Goal: Task Accomplishment & Management: Use online tool/utility

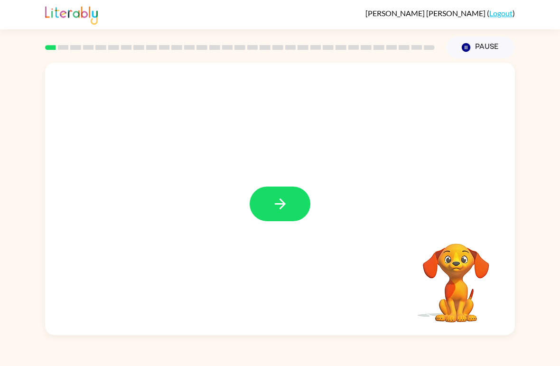
click at [281, 208] on icon "button" at bounding box center [279, 203] width 11 height 11
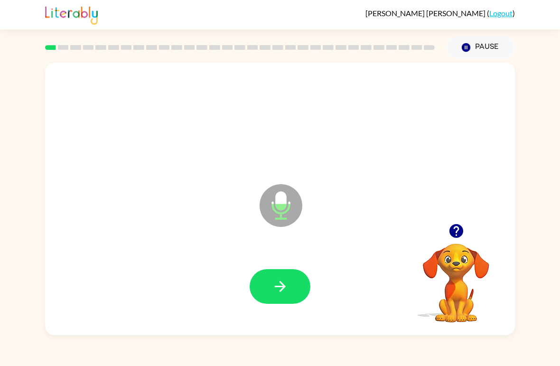
click at [290, 292] on button "button" at bounding box center [280, 286] width 61 height 35
click at [291, 284] on button "button" at bounding box center [280, 286] width 61 height 35
click at [288, 289] on icon "button" at bounding box center [280, 286] width 17 height 17
click at [455, 232] on icon "button" at bounding box center [456, 231] width 14 height 14
click at [292, 298] on button "button" at bounding box center [280, 286] width 61 height 35
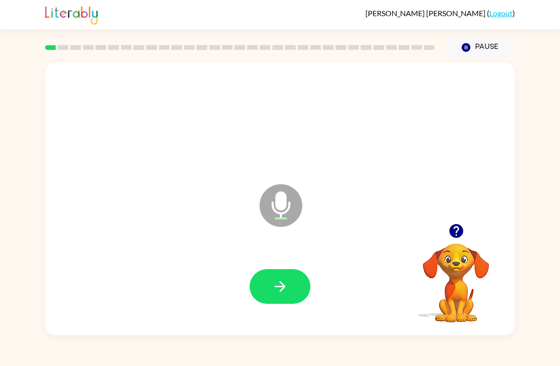
click at [286, 292] on icon "button" at bounding box center [280, 286] width 17 height 17
click at [295, 289] on button "button" at bounding box center [280, 286] width 61 height 35
click at [288, 287] on button "button" at bounding box center [280, 286] width 61 height 35
click at [286, 291] on icon "button" at bounding box center [280, 286] width 17 height 17
click at [281, 295] on icon "button" at bounding box center [280, 286] width 17 height 17
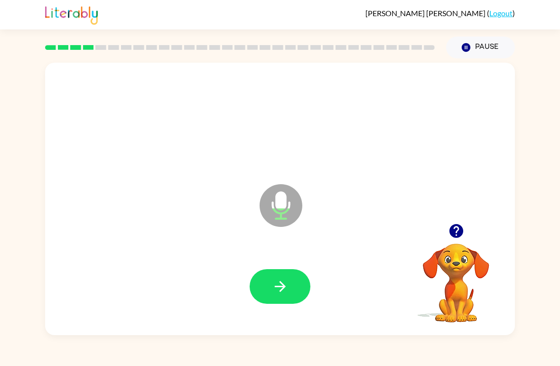
click at [284, 283] on icon "button" at bounding box center [280, 286] width 17 height 17
click at [278, 299] on button "button" at bounding box center [280, 286] width 61 height 35
click at [287, 277] on button "button" at bounding box center [280, 286] width 61 height 35
click at [294, 293] on button "button" at bounding box center [280, 286] width 61 height 35
click at [283, 289] on icon "button" at bounding box center [279, 286] width 11 height 11
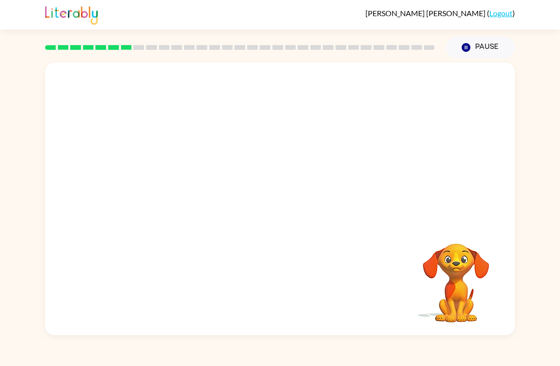
click at [476, 43] on button "Pause Pause" at bounding box center [480, 48] width 69 height 22
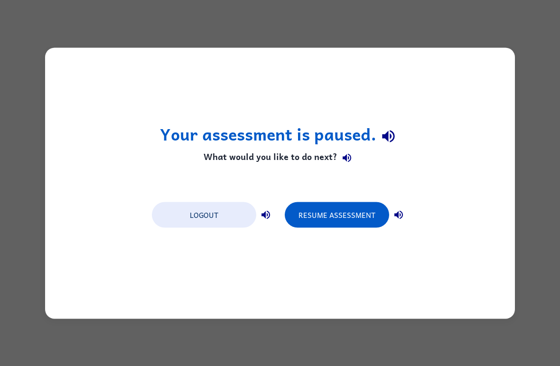
click at [344, 217] on button "Resume Assessment" at bounding box center [337, 215] width 104 height 26
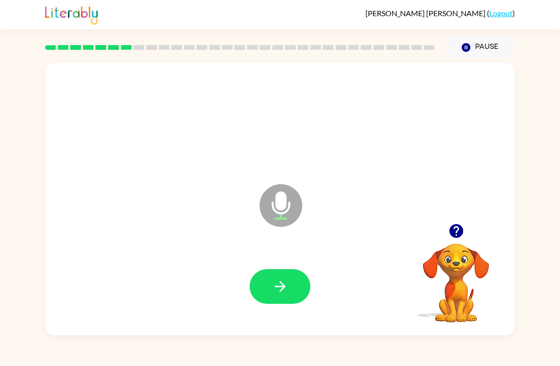
click at [466, 225] on button "button" at bounding box center [456, 231] width 24 height 24
click at [285, 294] on icon "button" at bounding box center [280, 286] width 17 height 17
click at [272, 299] on button "button" at bounding box center [280, 286] width 61 height 35
click at [284, 277] on button "button" at bounding box center [280, 286] width 61 height 35
click at [458, 228] on icon "button" at bounding box center [456, 231] width 17 height 17
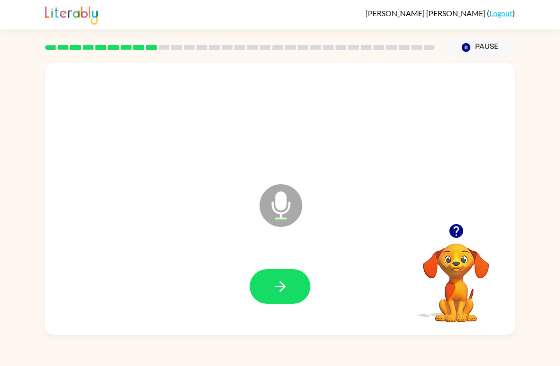
click at [288, 290] on icon "button" at bounding box center [280, 286] width 17 height 17
click at [455, 227] on icon "button" at bounding box center [456, 231] width 17 height 17
click at [283, 295] on icon "button" at bounding box center [280, 286] width 17 height 17
click at [285, 288] on icon "button" at bounding box center [279, 286] width 11 height 11
click at [276, 293] on icon "button" at bounding box center [280, 286] width 17 height 17
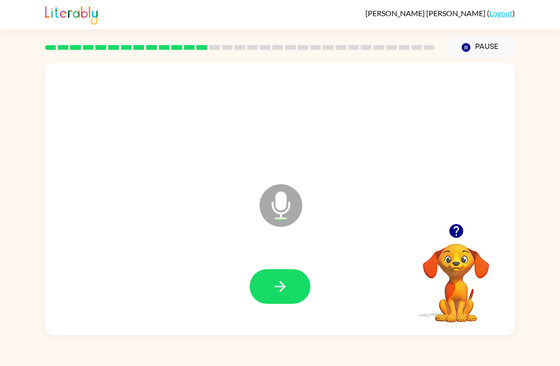
click at [281, 291] on icon "button" at bounding box center [279, 286] width 11 height 11
click at [289, 278] on button "button" at bounding box center [280, 286] width 61 height 35
click at [460, 236] on icon "button" at bounding box center [456, 231] width 14 height 14
click at [285, 289] on icon "button" at bounding box center [280, 286] width 17 height 17
click at [277, 294] on icon "button" at bounding box center [280, 286] width 17 height 17
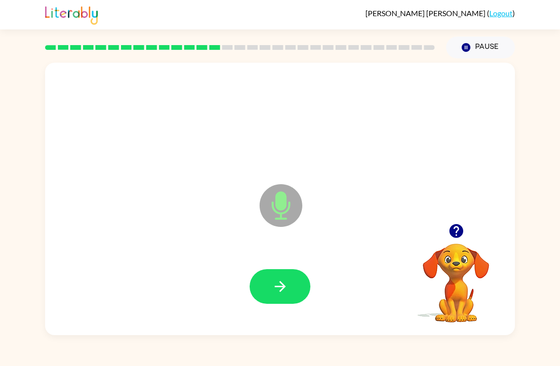
click at [271, 278] on button "button" at bounding box center [280, 286] width 61 height 35
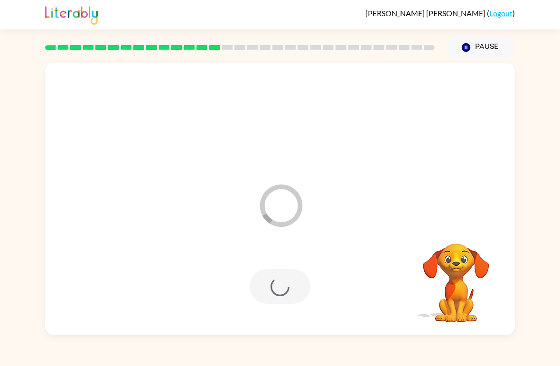
click at [282, 281] on div at bounding box center [280, 286] width 61 height 35
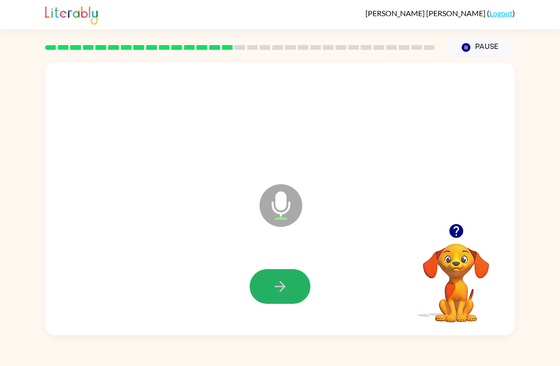
click at [288, 288] on icon "button" at bounding box center [280, 286] width 17 height 17
click at [288, 296] on button "button" at bounding box center [280, 286] width 61 height 35
click at [282, 302] on button "button" at bounding box center [280, 286] width 61 height 35
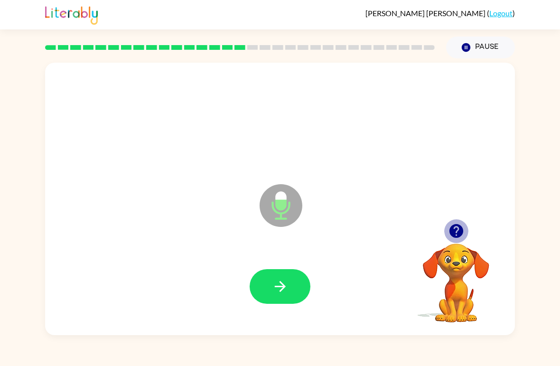
click at [462, 232] on icon "button" at bounding box center [456, 231] width 14 height 14
click at [284, 297] on button "button" at bounding box center [280, 286] width 61 height 35
click at [284, 304] on button "button" at bounding box center [280, 286] width 61 height 35
click at [288, 298] on button "button" at bounding box center [280, 286] width 61 height 35
click at [279, 297] on button "button" at bounding box center [280, 286] width 61 height 35
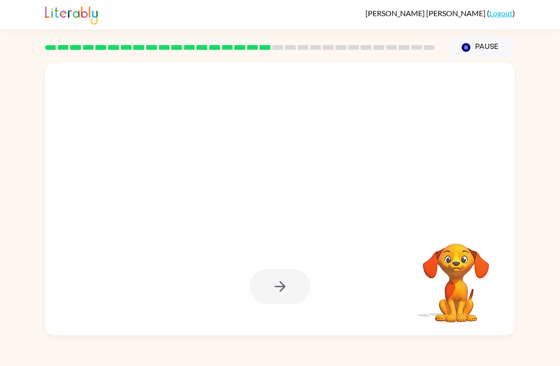
click at [269, 315] on div at bounding box center [280, 287] width 451 height 78
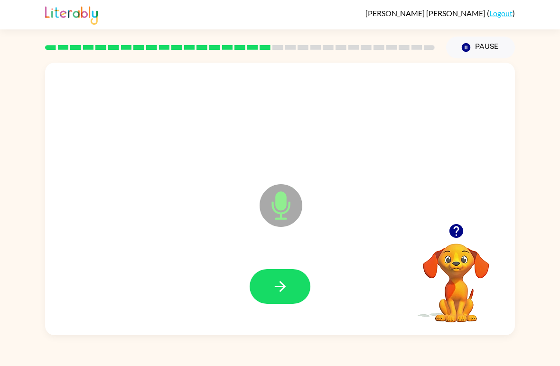
click at [282, 292] on icon "button" at bounding box center [280, 286] width 17 height 17
click at [277, 291] on icon "button" at bounding box center [280, 286] width 17 height 17
click at [456, 227] on icon "button" at bounding box center [456, 231] width 17 height 17
click at [282, 293] on icon "button" at bounding box center [280, 286] width 17 height 17
click at [281, 296] on button "button" at bounding box center [280, 286] width 61 height 35
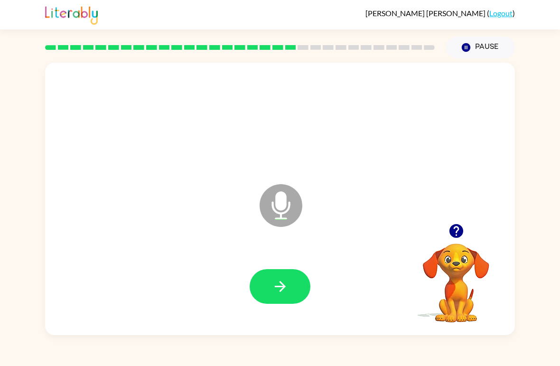
click at [279, 296] on button "button" at bounding box center [280, 286] width 61 height 35
click at [290, 287] on button "button" at bounding box center [280, 286] width 61 height 35
click at [290, 300] on button "button" at bounding box center [280, 286] width 61 height 35
click at [458, 236] on icon "button" at bounding box center [456, 231] width 14 height 14
click at [291, 283] on button "button" at bounding box center [280, 286] width 61 height 35
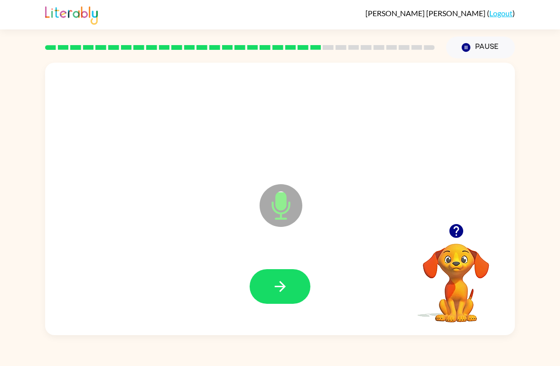
click at [295, 288] on button "button" at bounding box center [280, 286] width 61 height 35
click at [287, 287] on icon "button" at bounding box center [280, 286] width 17 height 17
click at [282, 288] on icon "button" at bounding box center [280, 286] width 17 height 17
click at [279, 285] on icon "button" at bounding box center [280, 286] width 17 height 17
click at [278, 288] on icon "button" at bounding box center [280, 286] width 17 height 17
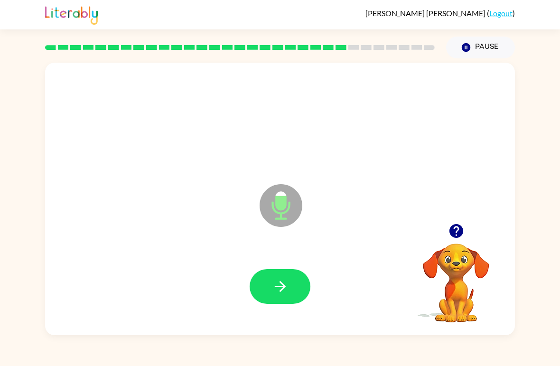
click at [288, 280] on icon "button" at bounding box center [280, 286] width 17 height 17
click at [278, 287] on icon "button" at bounding box center [279, 286] width 11 height 11
click at [274, 278] on button "button" at bounding box center [280, 286] width 61 height 35
click at [270, 288] on button "button" at bounding box center [280, 286] width 61 height 35
click at [294, 285] on button "button" at bounding box center [280, 286] width 61 height 35
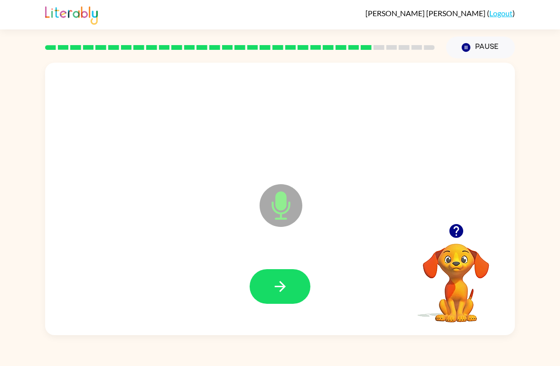
click at [282, 286] on icon "button" at bounding box center [280, 286] width 17 height 17
click at [282, 291] on icon "button" at bounding box center [280, 286] width 17 height 17
click at [280, 286] on icon "button" at bounding box center [280, 286] width 17 height 17
click at [287, 282] on icon "button" at bounding box center [280, 286] width 17 height 17
click at [285, 289] on icon "button" at bounding box center [280, 286] width 17 height 17
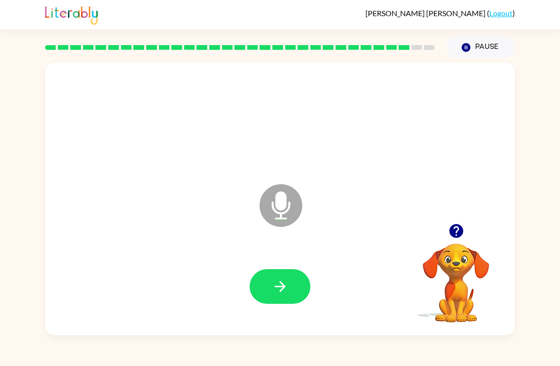
click at [284, 269] on button "button" at bounding box center [280, 286] width 61 height 35
click at [283, 303] on button "button" at bounding box center [280, 286] width 61 height 35
click at [281, 299] on button "button" at bounding box center [280, 286] width 61 height 35
click at [289, 298] on button "button" at bounding box center [280, 286] width 61 height 35
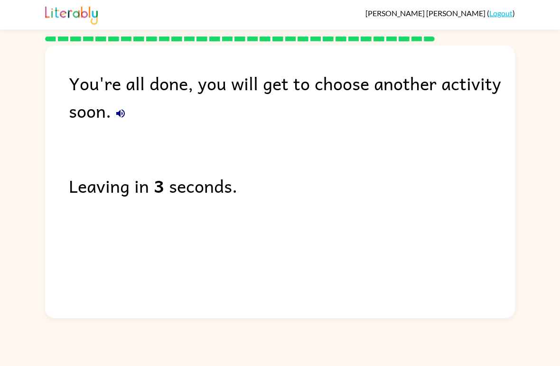
click at [125, 118] on icon "button" at bounding box center [120, 113] width 11 height 11
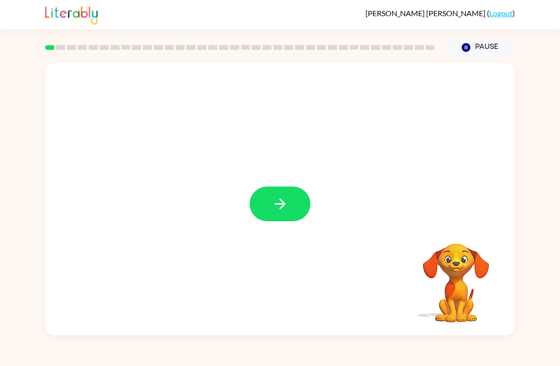
click at [421, 362] on div "[PERSON_NAME] ( Logout ) Pause Pause Your browser must support playing .mp4 fil…" at bounding box center [280, 183] width 560 height 366
click at [268, 197] on button "button" at bounding box center [280, 203] width 61 height 35
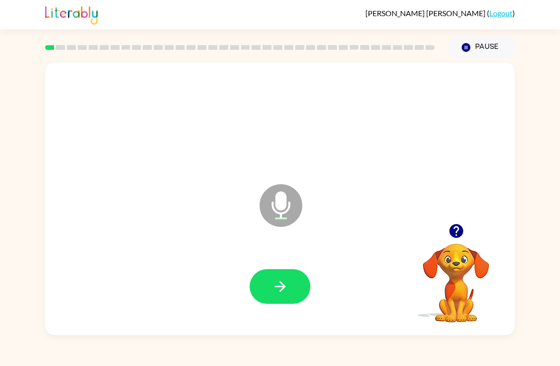
click at [286, 274] on button "button" at bounding box center [280, 286] width 61 height 35
click at [285, 283] on icon "button" at bounding box center [280, 286] width 17 height 17
click at [285, 302] on button "button" at bounding box center [280, 286] width 61 height 35
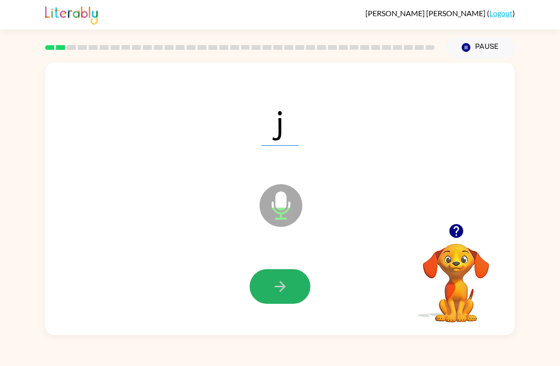
click at [297, 298] on button "button" at bounding box center [280, 286] width 61 height 35
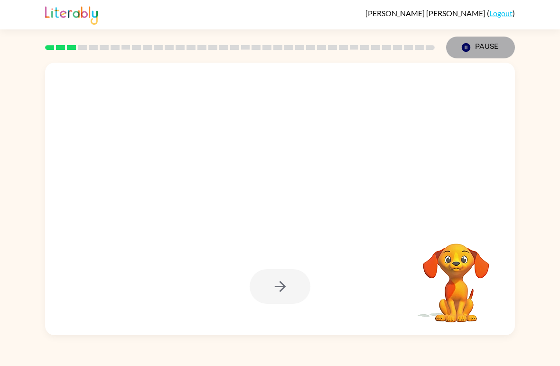
click at [464, 38] on button "Pause Pause" at bounding box center [480, 48] width 69 height 22
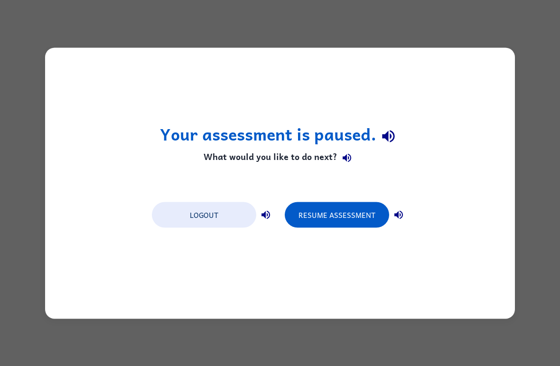
click at [231, 212] on button "Logout" at bounding box center [204, 215] width 104 height 26
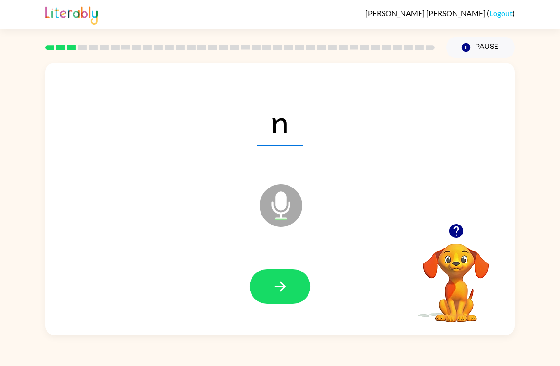
click at [288, 295] on icon "button" at bounding box center [280, 286] width 17 height 17
click at [288, 291] on icon "button" at bounding box center [280, 286] width 17 height 17
click at [279, 293] on icon "button" at bounding box center [280, 286] width 17 height 17
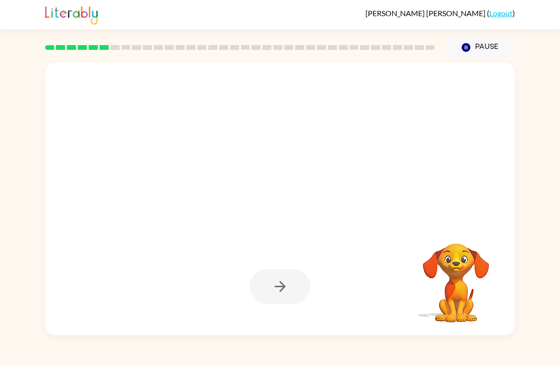
click at [277, 294] on div at bounding box center [280, 286] width 61 height 35
click at [281, 298] on div at bounding box center [280, 286] width 61 height 35
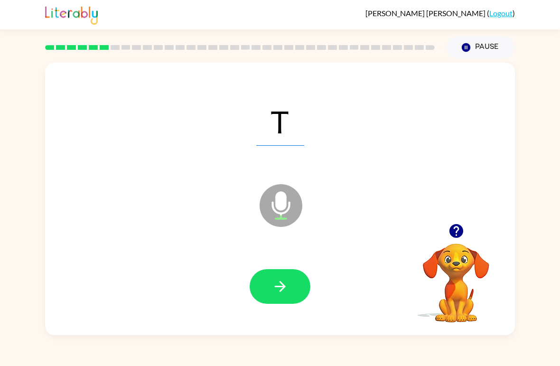
click at [275, 294] on icon "button" at bounding box center [280, 286] width 17 height 17
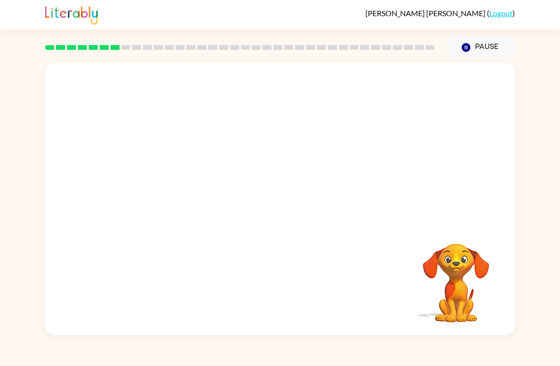
click at [289, 316] on div "Your browser must support playing .mp4 files to use Literably. Please try using…" at bounding box center [280, 199] width 470 height 272
click at [284, 324] on div "Your browser must support playing .mp4 files to use Literably. Please try using…" at bounding box center [280, 199] width 470 height 272
click at [291, 302] on div "Your browser must support playing .mp4 files to use Literably. Please try using…" at bounding box center [280, 199] width 470 height 272
click at [291, 303] on div "Your browser must support playing .mp4 files to use Literably. Please try using…" at bounding box center [280, 199] width 470 height 272
click at [260, 296] on div "Your browser must support playing .mp4 files to use Literably. Please try using…" at bounding box center [280, 199] width 470 height 272
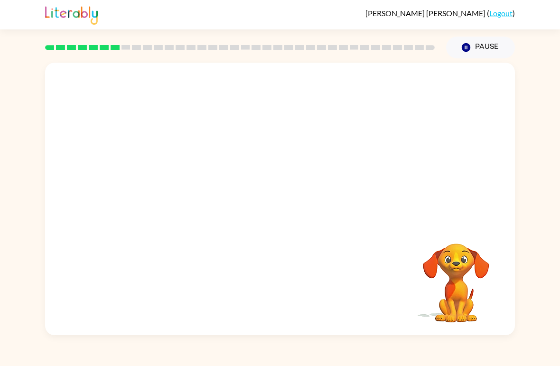
click at [247, 290] on div "Your browser must support playing .mp4 files to use Literably. Please try using…" at bounding box center [280, 199] width 470 height 272
click at [275, 300] on div "Your browser must support playing .mp4 files to use Literably. Please try using…" at bounding box center [280, 199] width 470 height 272
click at [244, 283] on div "Your browser must support playing .mp4 files to use Literably. Please try using…" at bounding box center [280, 199] width 470 height 272
click at [465, 272] on video "Your browser must support playing .mp4 files to use Literably. Please try using…" at bounding box center [456, 276] width 95 height 95
click at [454, 267] on video "Your browser must support playing .mp4 files to use Literably. Please try using…" at bounding box center [456, 276] width 95 height 95
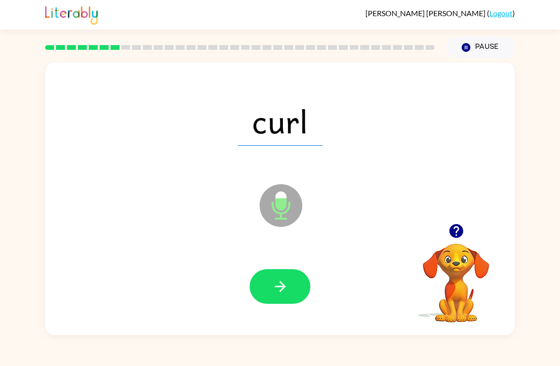
click at [276, 286] on icon "button" at bounding box center [280, 286] width 17 height 17
click at [306, 290] on button "button" at bounding box center [280, 286] width 61 height 35
click at [286, 303] on button "button" at bounding box center [280, 286] width 61 height 35
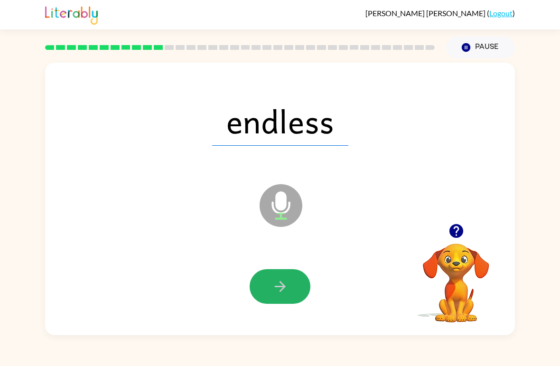
click at [282, 288] on icon "button" at bounding box center [279, 286] width 11 height 11
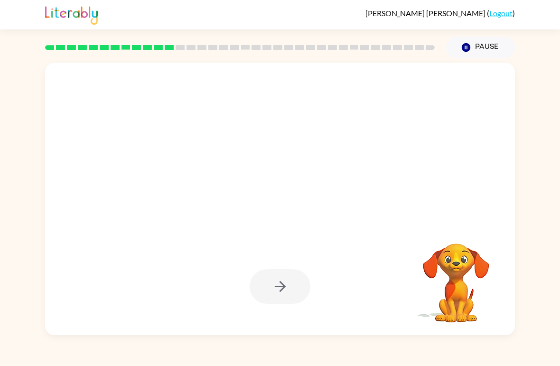
click at [419, 329] on div at bounding box center [280, 199] width 470 height 272
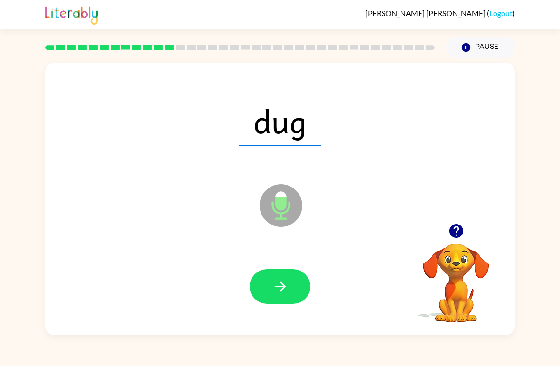
click at [284, 297] on button "button" at bounding box center [280, 286] width 61 height 35
click at [289, 296] on button "button" at bounding box center [280, 286] width 61 height 35
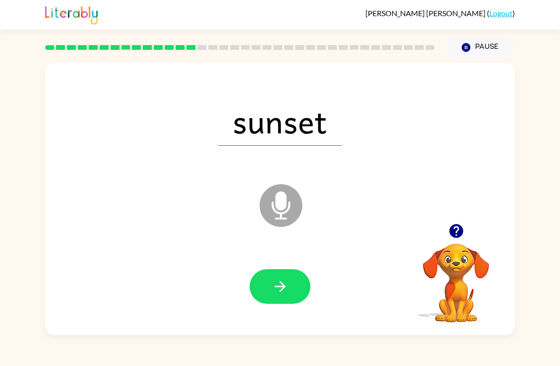
click at [301, 279] on button "button" at bounding box center [280, 286] width 61 height 35
click at [273, 277] on button "button" at bounding box center [280, 286] width 61 height 35
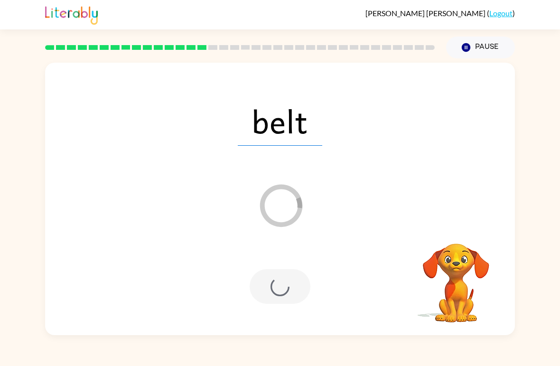
click at [272, 284] on div at bounding box center [280, 286] width 61 height 35
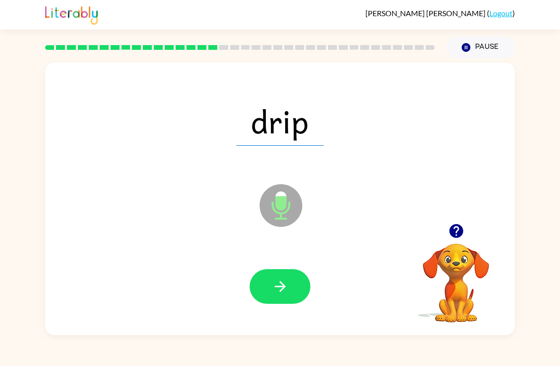
click at [273, 282] on icon "button" at bounding box center [280, 286] width 17 height 17
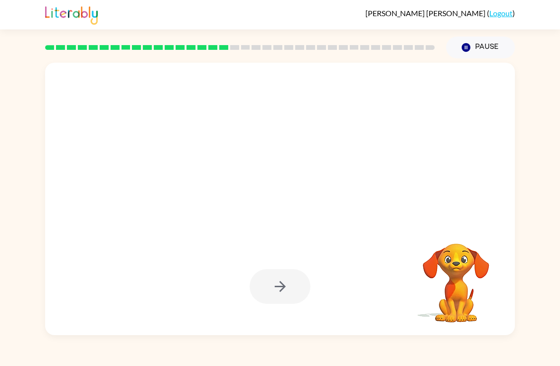
click at [293, 303] on div at bounding box center [280, 286] width 61 height 35
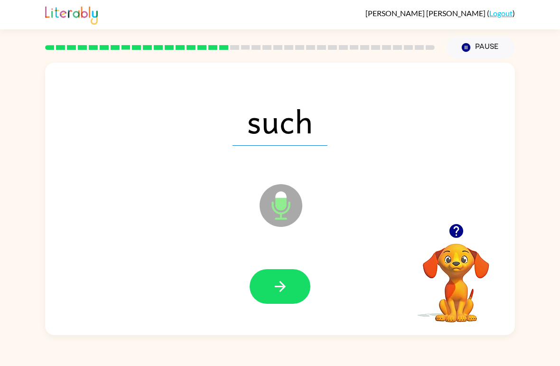
click at [296, 327] on div "such Microphone The Microphone is here when it is your turn to talk" at bounding box center [280, 199] width 470 height 272
click at [283, 327] on div "such Microphone The Microphone is here when it is your turn to talk" at bounding box center [280, 199] width 470 height 272
click at [285, 294] on icon "button" at bounding box center [280, 286] width 17 height 17
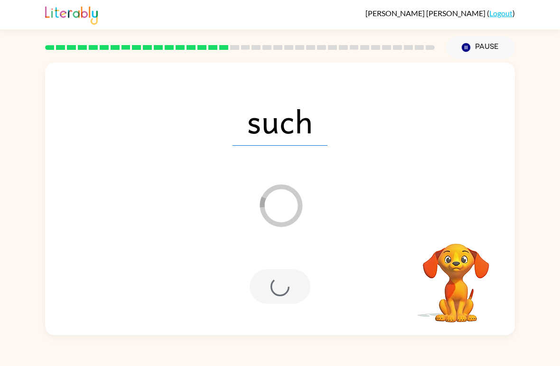
click at [300, 298] on div at bounding box center [280, 286] width 61 height 35
click at [283, 323] on div at bounding box center [280, 287] width 451 height 78
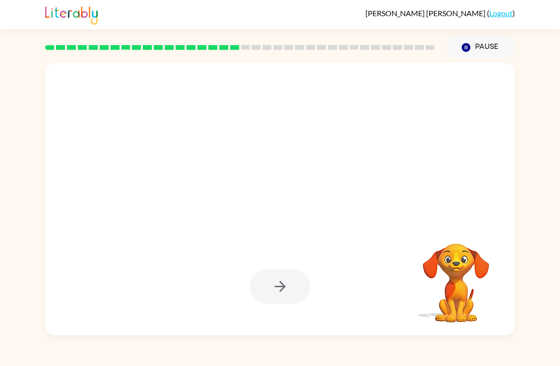
click at [284, 335] on div at bounding box center [280, 199] width 470 height 272
click at [300, 315] on div at bounding box center [280, 287] width 451 height 78
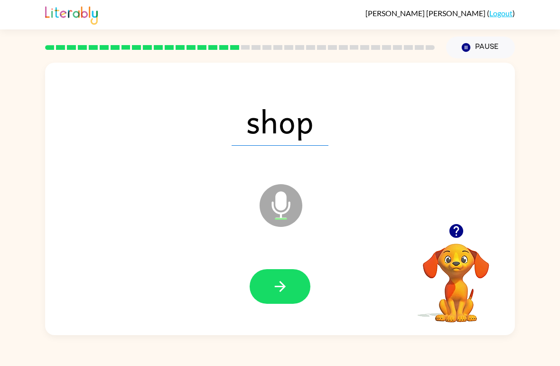
click at [277, 278] on button "button" at bounding box center [280, 286] width 61 height 35
click at [291, 285] on button "button" at bounding box center [280, 286] width 61 height 35
click at [286, 287] on icon "button" at bounding box center [280, 286] width 17 height 17
click at [285, 281] on icon "button" at bounding box center [280, 286] width 17 height 17
click at [284, 286] on icon "button" at bounding box center [279, 286] width 11 height 11
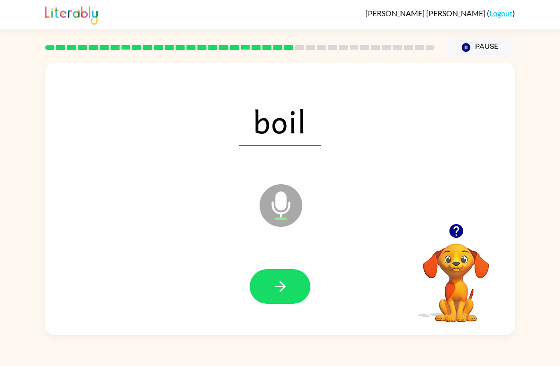
click at [284, 257] on div at bounding box center [280, 287] width 451 height 78
click at [288, 289] on icon "button" at bounding box center [280, 286] width 17 height 17
click at [287, 297] on button "button" at bounding box center [280, 286] width 61 height 35
click at [283, 290] on icon "button" at bounding box center [280, 286] width 17 height 17
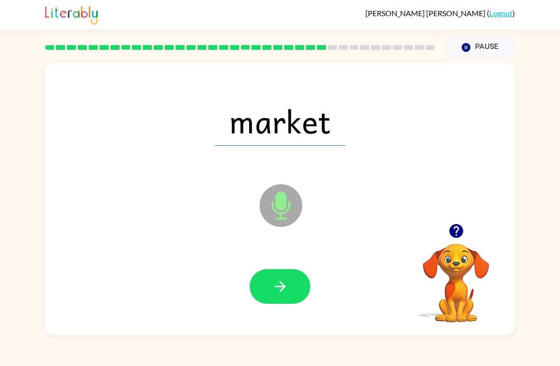
click at [287, 295] on icon "button" at bounding box center [280, 286] width 17 height 17
click at [278, 290] on icon "button" at bounding box center [280, 286] width 17 height 17
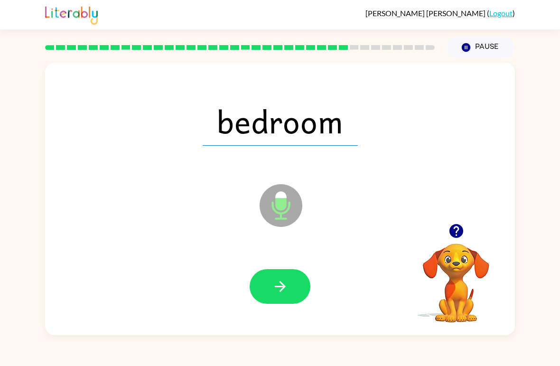
click at [283, 282] on icon "button" at bounding box center [280, 286] width 17 height 17
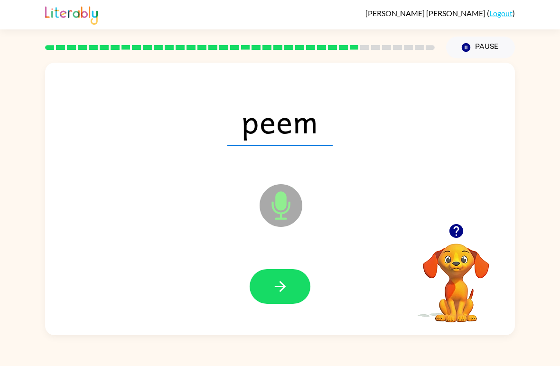
click at [281, 286] on icon "button" at bounding box center [280, 286] width 17 height 17
click at [283, 292] on icon "button" at bounding box center [280, 286] width 17 height 17
click at [272, 293] on icon "button" at bounding box center [280, 286] width 17 height 17
click at [280, 277] on button "button" at bounding box center [280, 286] width 61 height 35
click at [289, 279] on button "button" at bounding box center [280, 286] width 61 height 35
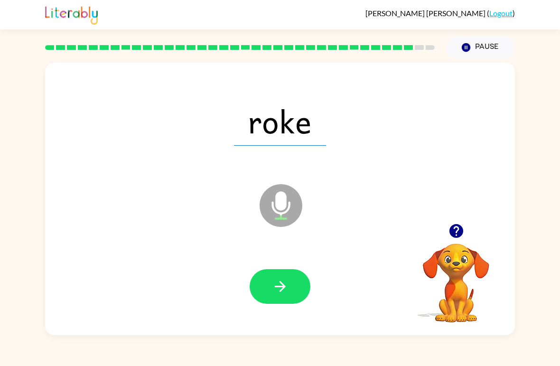
click at [284, 292] on icon "button" at bounding box center [280, 286] width 17 height 17
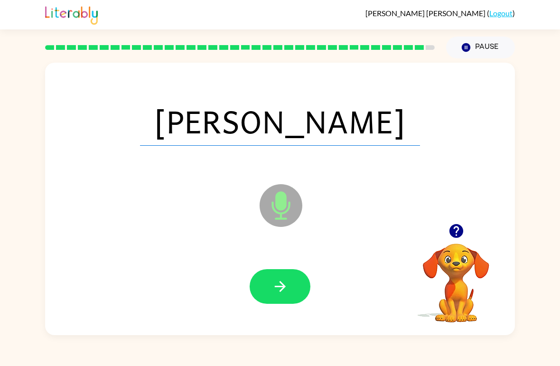
click at [281, 280] on icon "button" at bounding box center [280, 286] width 17 height 17
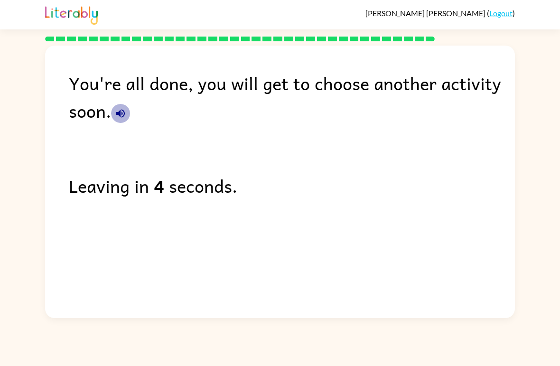
click at [127, 115] on button "button" at bounding box center [120, 113] width 19 height 19
